Goal: Information Seeking & Learning: Find specific fact

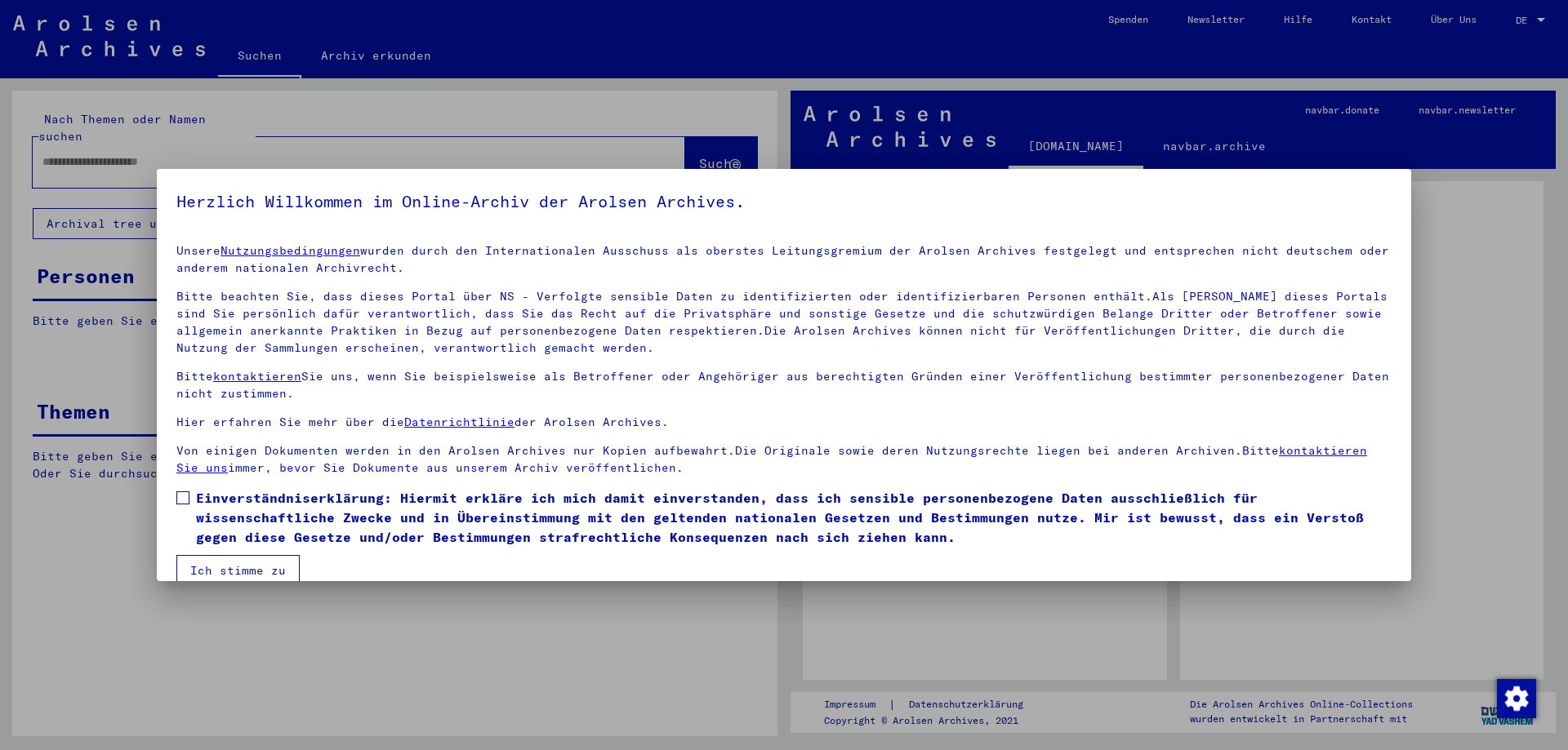
click at [183, 495] on span at bounding box center [183, 497] width 13 height 13
click at [230, 566] on button "Ich stimme zu" at bounding box center [238, 570] width 123 height 31
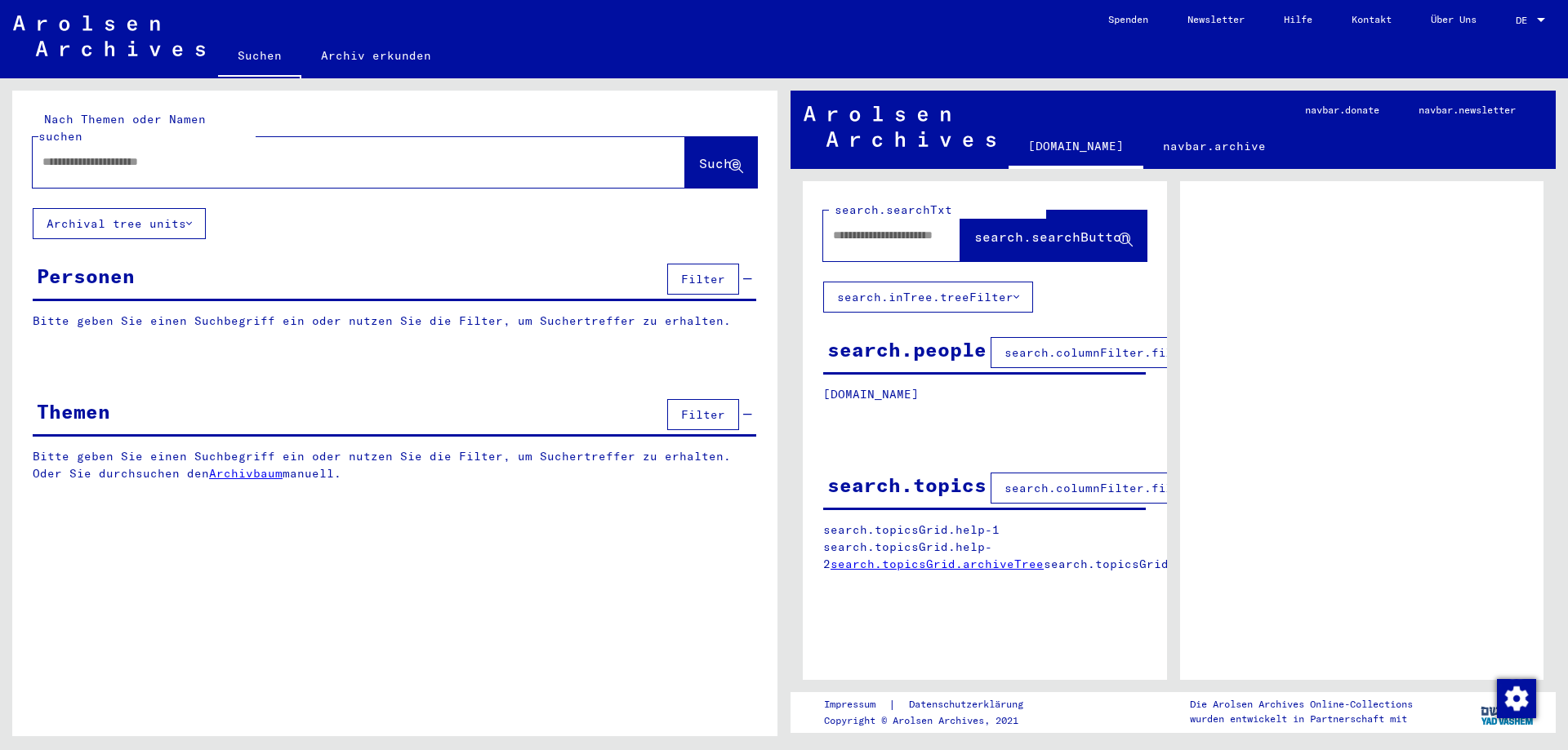
click at [199, 208] on button "Archival tree units" at bounding box center [119, 223] width 173 height 31
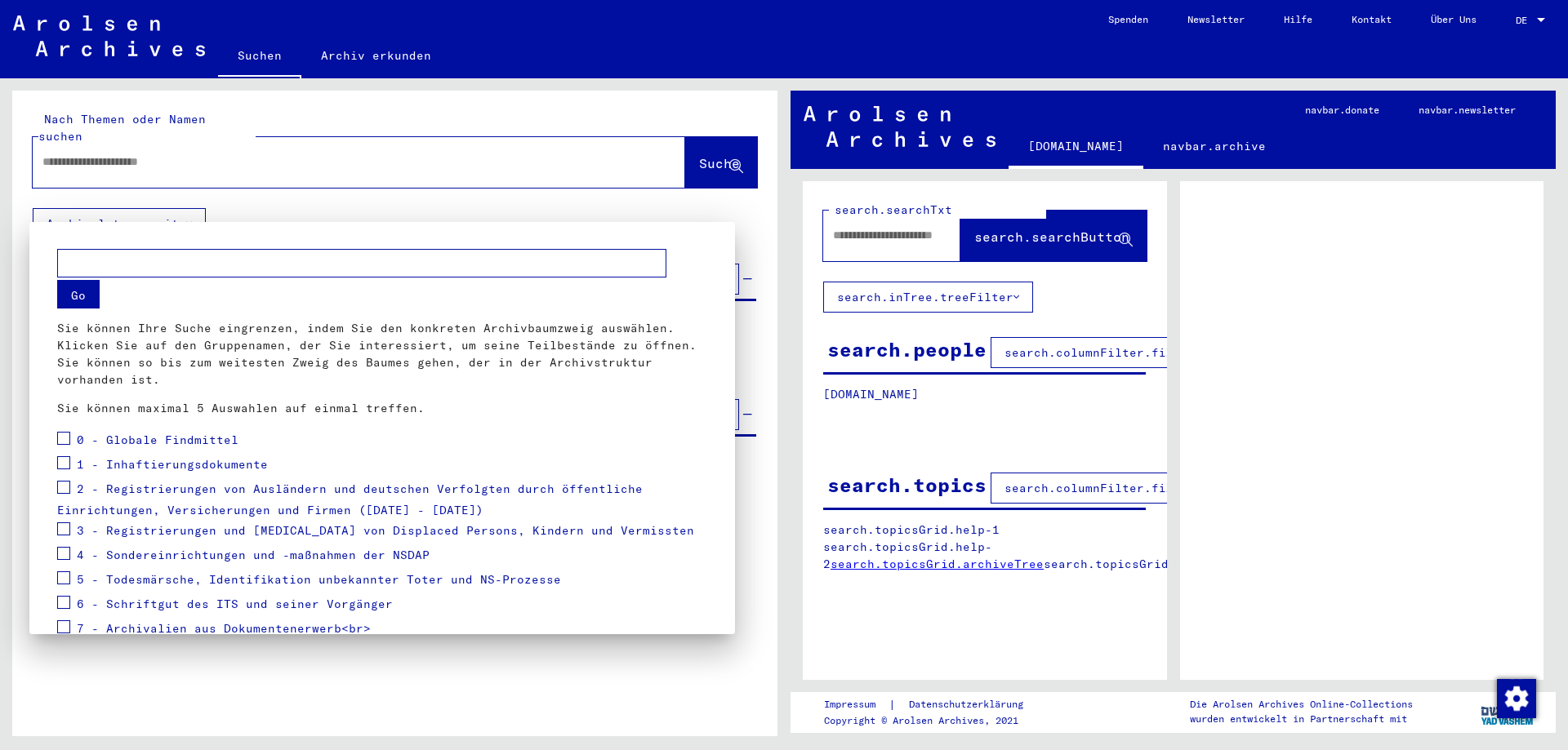
click at [1307, 267] on div at bounding box center [784, 375] width 1568 height 750
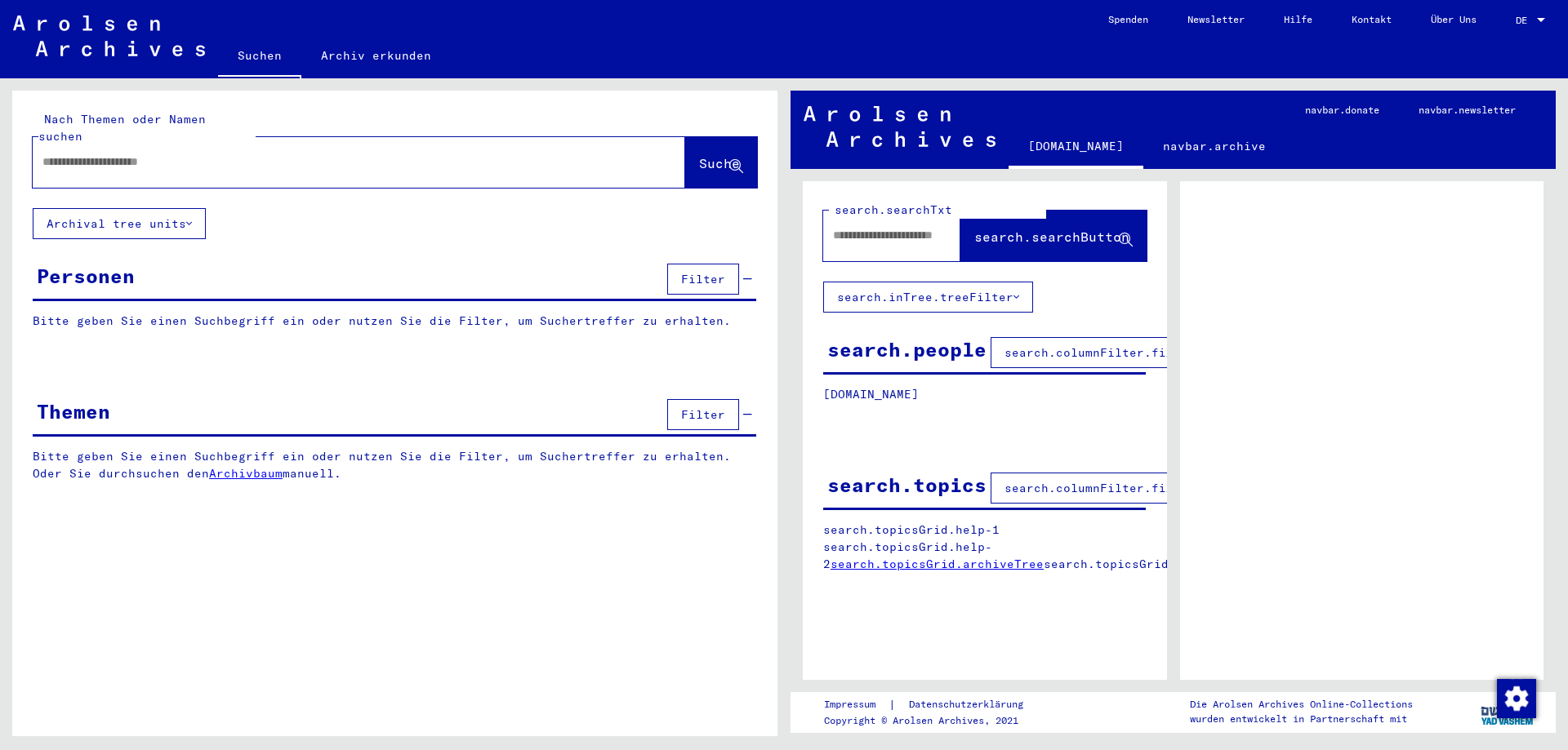
click at [883, 236] on input "text" at bounding box center [890, 235] width 114 height 17
type input "**********"
click at [1087, 246] on span "search.searchButton" at bounding box center [1054, 238] width 159 height 17
click at [1123, 234] on icon at bounding box center [1126, 240] width 14 height 14
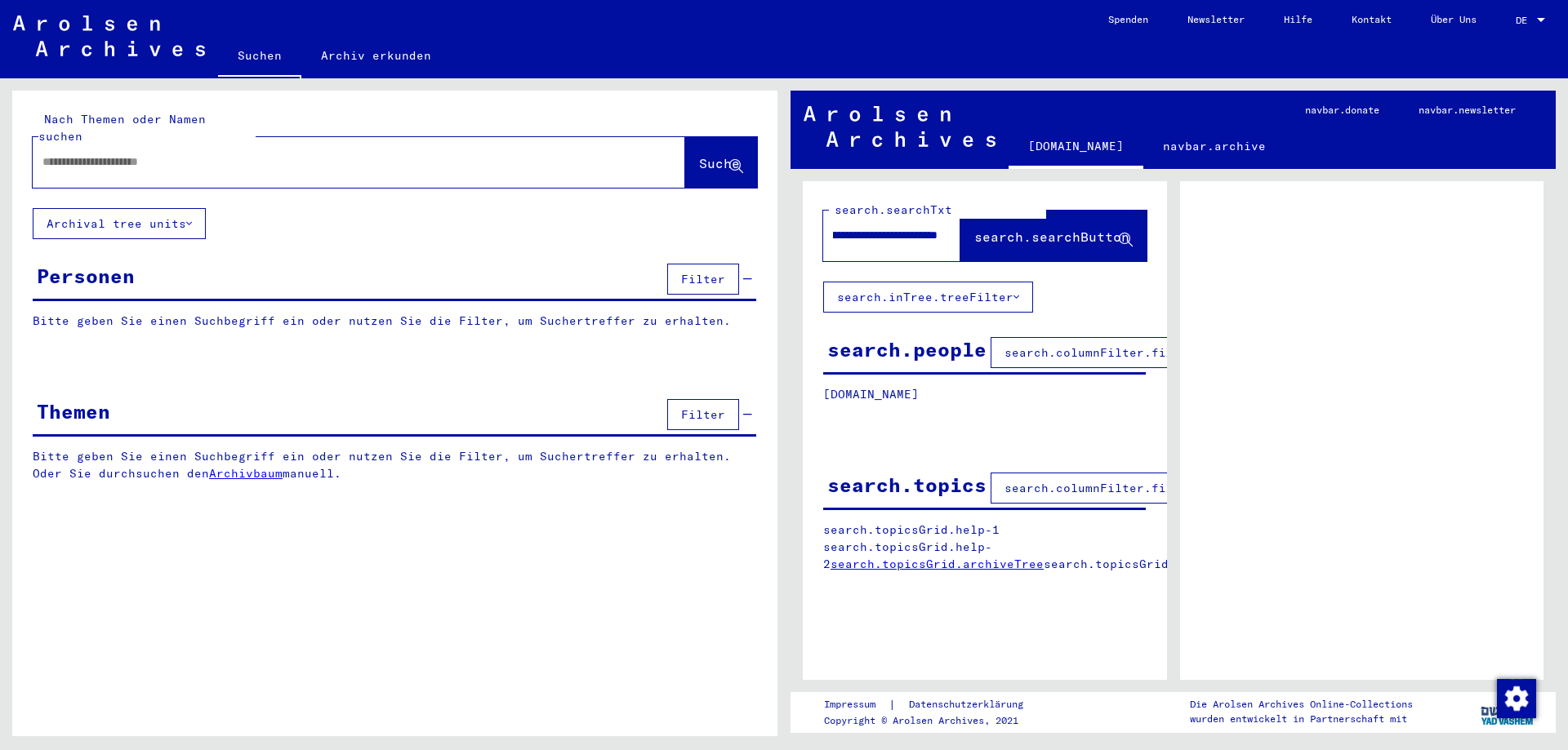
click at [1123, 234] on icon at bounding box center [1126, 240] width 14 height 14
click at [956, 348] on div "search.people" at bounding box center [907, 349] width 160 height 29
click at [197, 153] on input "text" at bounding box center [344, 161] width 603 height 17
type input "*******"
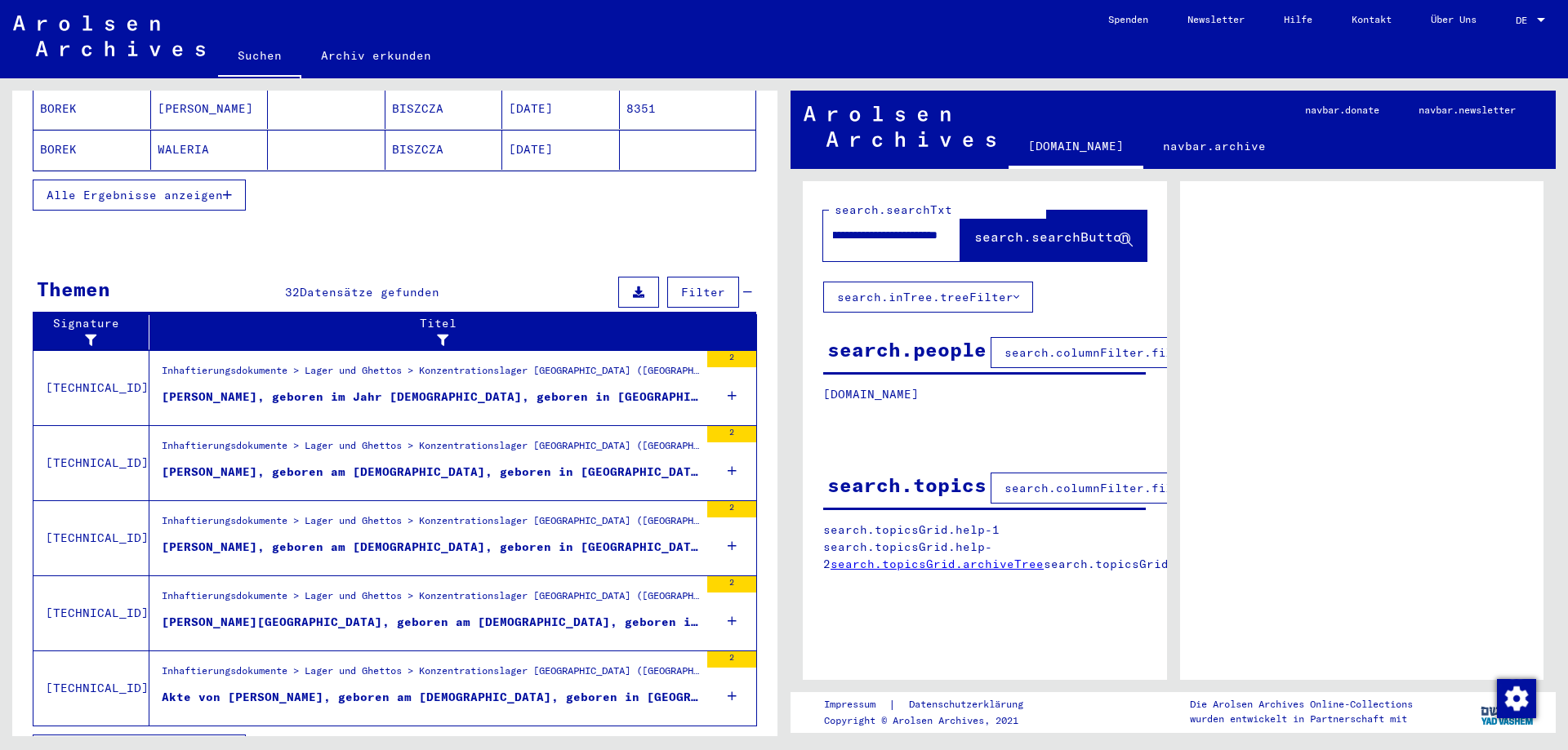
scroll to position [402, 0]
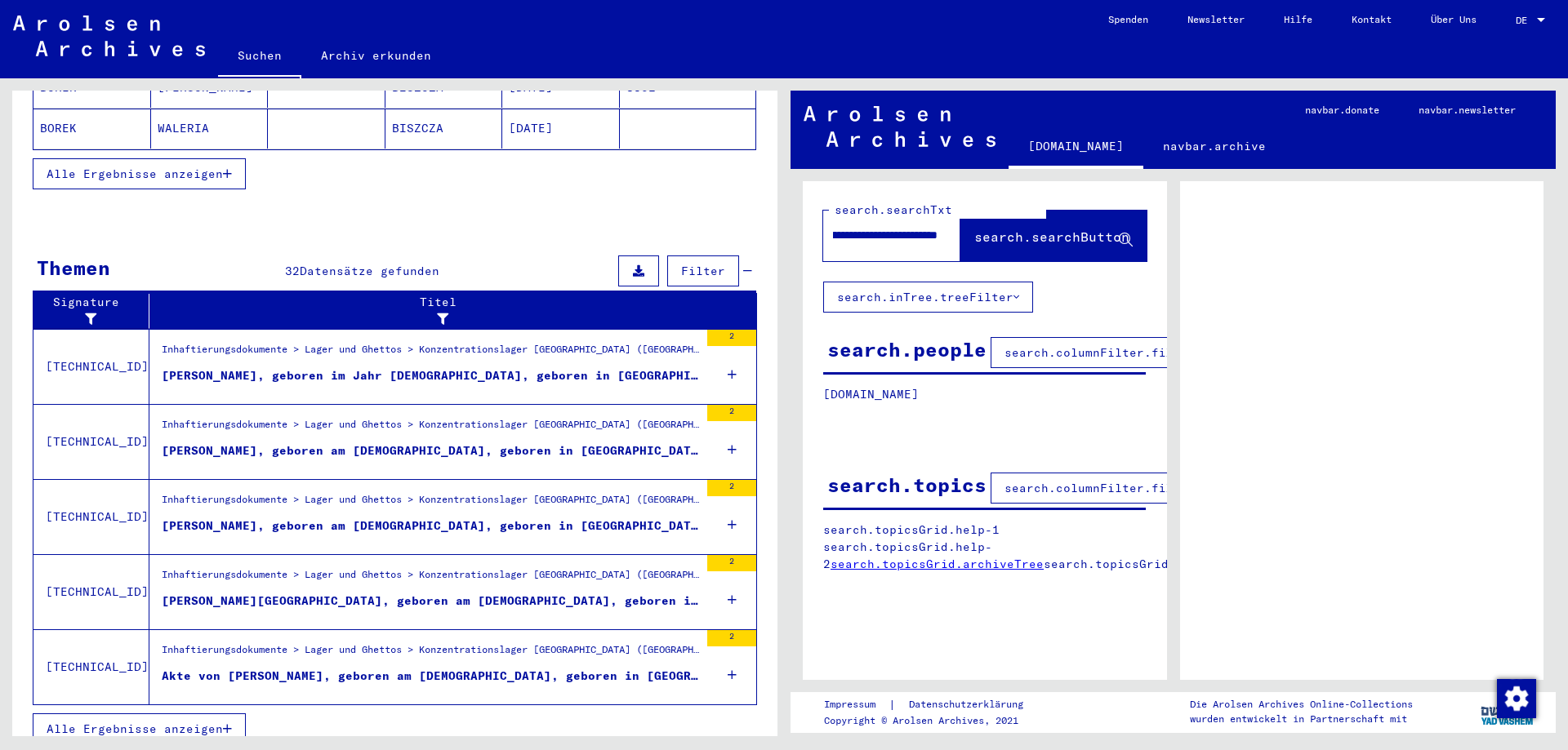
click at [117, 722] on span "Alle Ergebnisse anzeigen" at bounding box center [134, 729] width 176 height 15
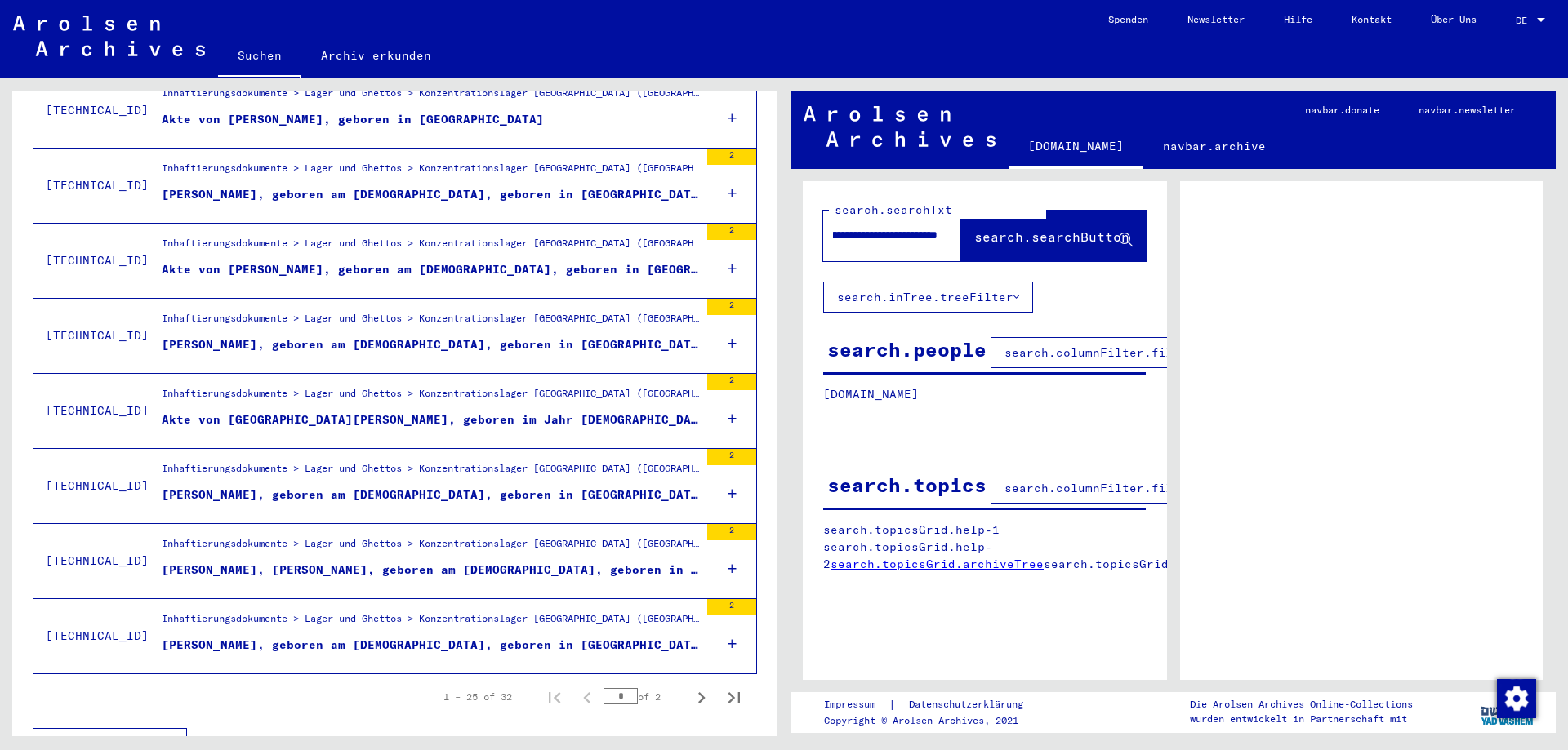
scroll to position [1652, 0]
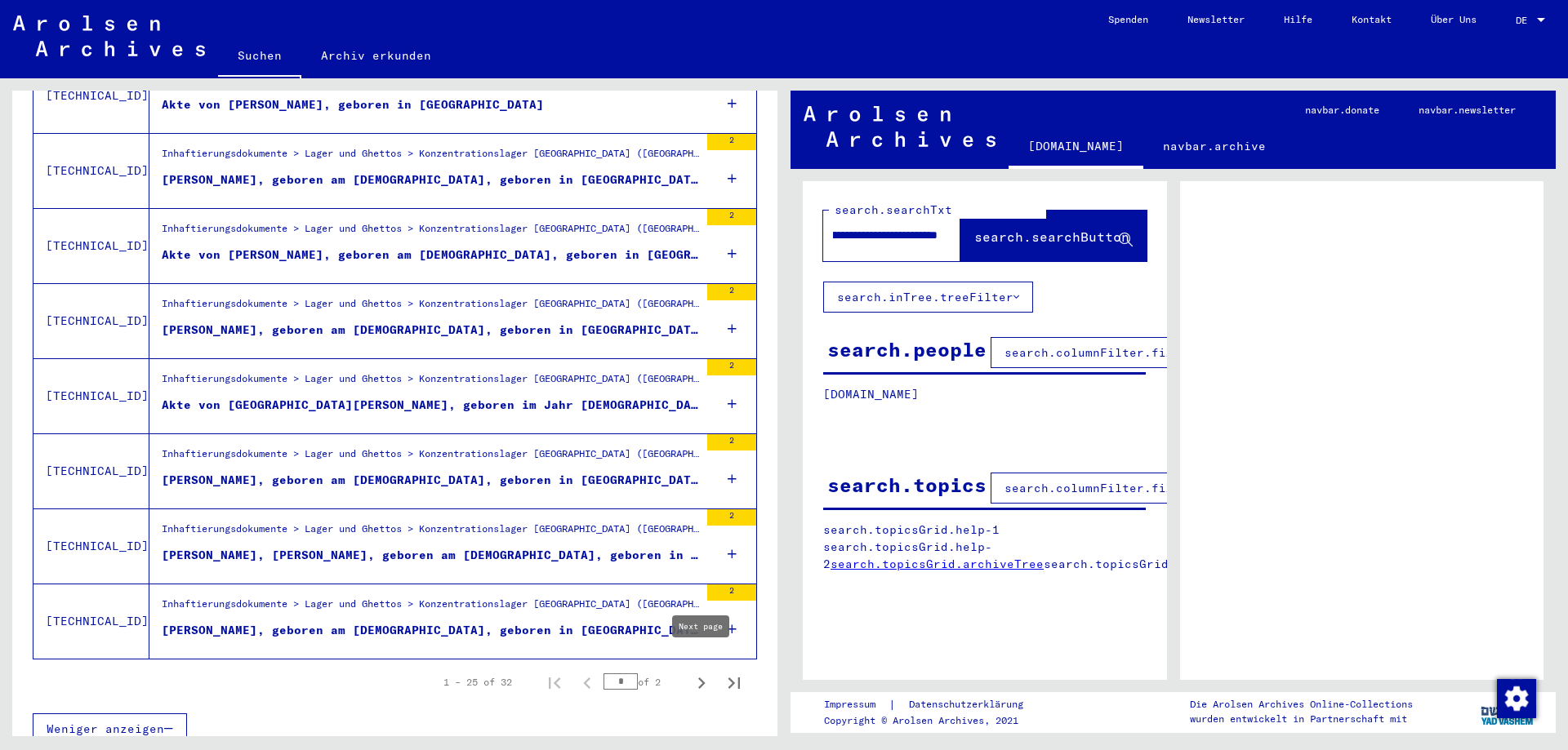
click at [702, 677] on icon "Next page" at bounding box center [702, 683] width 7 height 12
type input "*"
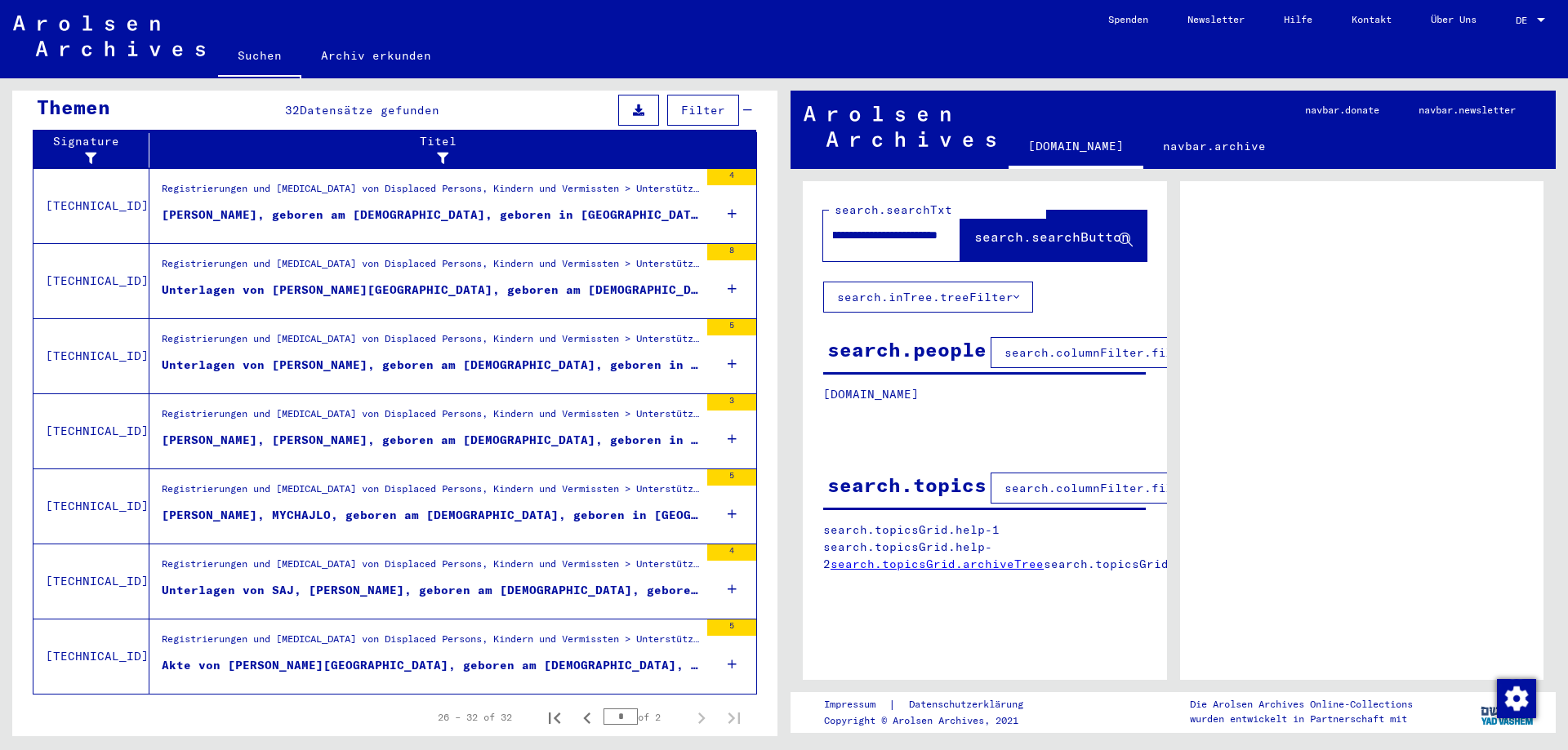
scroll to position [0, 0]
